Goal: Transaction & Acquisition: Purchase product/service

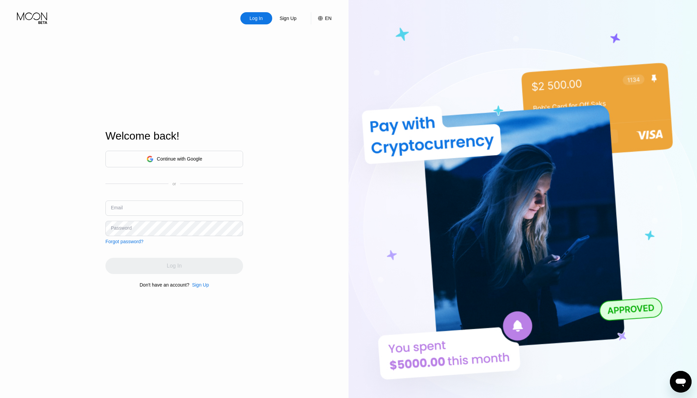
click at [179, 156] on div "Continue with Google" at bounding box center [179, 158] width 45 height 5
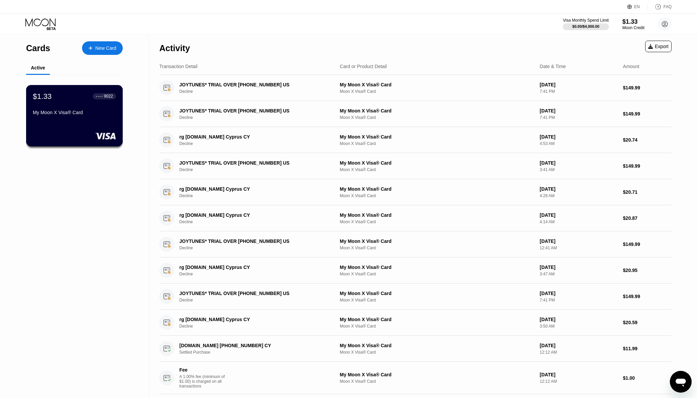
click at [71, 115] on div "My Moon X Visa® Card" at bounding box center [74, 112] width 83 height 5
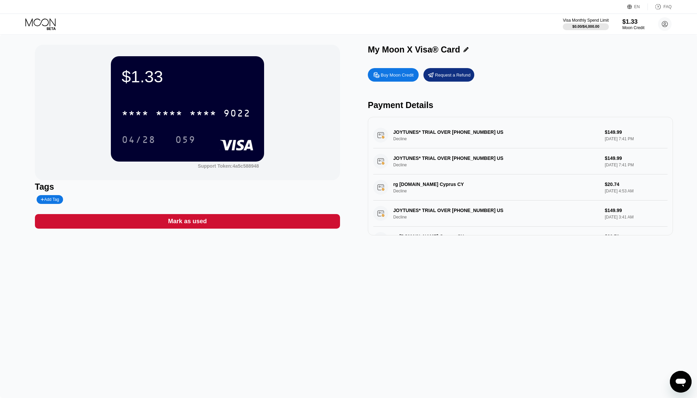
click at [402, 78] on div "Buy Moon Credit" at bounding box center [397, 75] width 33 height 6
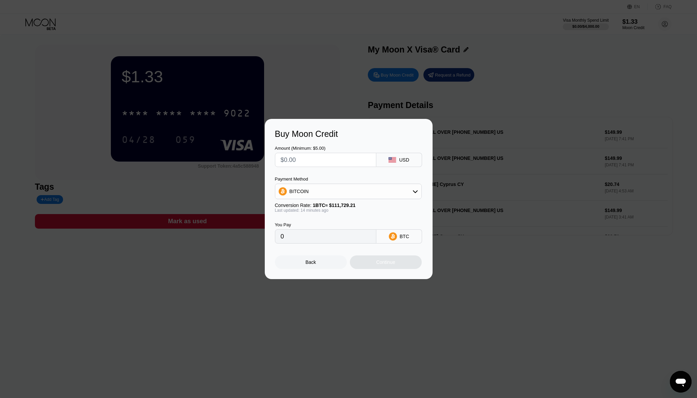
drag, startPoint x: 328, startPoint y: 164, endPoint x: 257, endPoint y: 165, distance: 71.5
click at [258, 165] on div "Buy Moon Credit Amount (Minimum: $5.00) USD Payment Method BITCOIN Conversion R…" at bounding box center [348, 199] width 697 height 160
click at [395, 191] on div "BITCOIN" at bounding box center [348, 192] width 146 height 14
click at [344, 225] on div "USDT on TRON" at bounding box center [352, 224] width 128 height 5
type input "0.00"
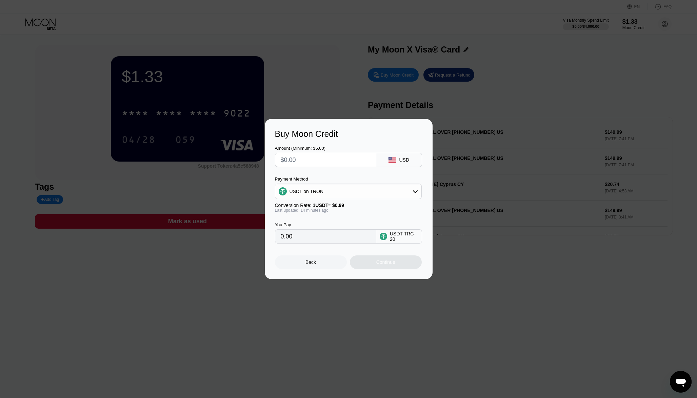
drag, startPoint x: 357, startPoint y: 161, endPoint x: 253, endPoint y: 160, distance: 104.1
click at [254, 160] on div "Buy Moon Credit Amount (Minimum: $5.00) USD Payment Method USDT on TRON Convers…" at bounding box center [348, 199] width 697 height 160
type input "$1"
type input "1.01"
type input "$15"
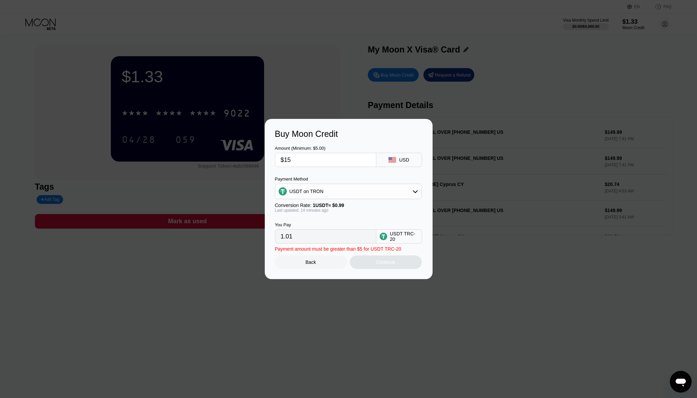
type input "15.15"
type input "$150"
type input "151.52"
type input "$1500"
type input "1515.15"
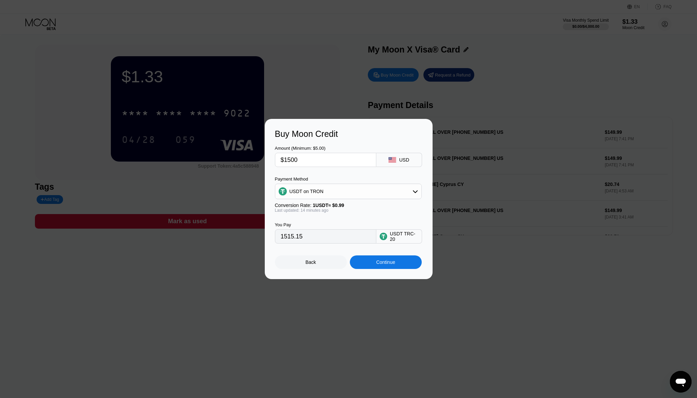
type input "$15000"
type input "15151.52"
type input "$1500"
type input "1515.15"
type input "$150"
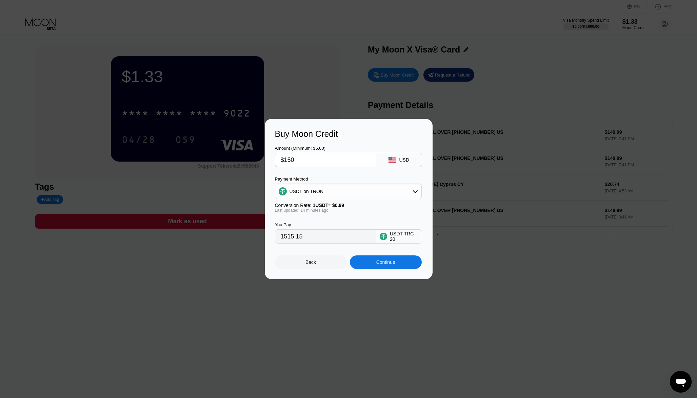
type input "151.52"
type input "$15"
type input "15.15"
type input "$15"
